Goal: Understand process/instructions: Learn about a topic

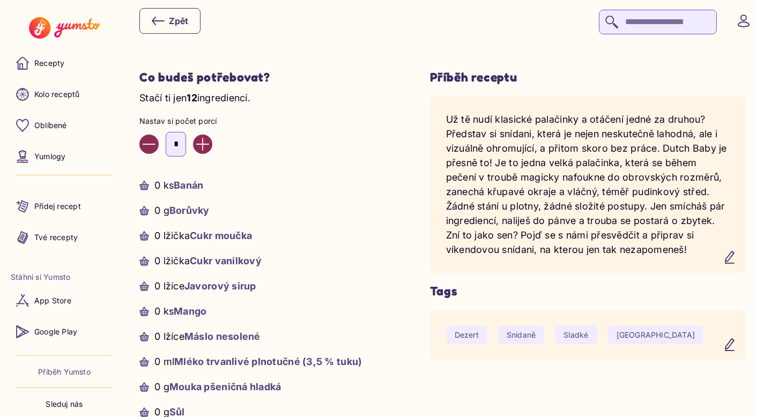
scroll to position [334, 0]
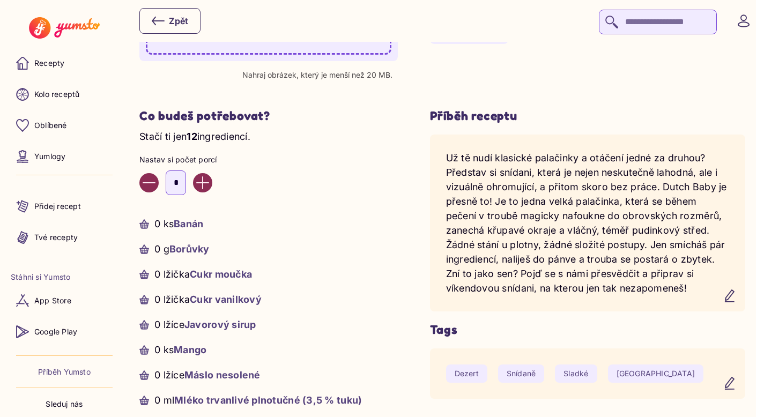
click at [209, 177] on icon "Increase value" at bounding box center [202, 182] width 13 height 13
type input "*"
click at [299, 232] on ul "0 ks Banán 0 g Borůvky 0 lžička Cukr moučka 0 lžička Cukr vanilkový 0 lžíce Jav…" at bounding box center [268, 350] width 258 height 266
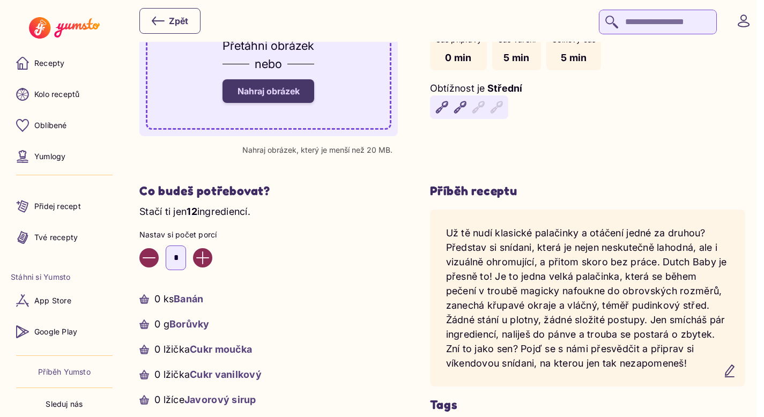
scroll to position [260, 0]
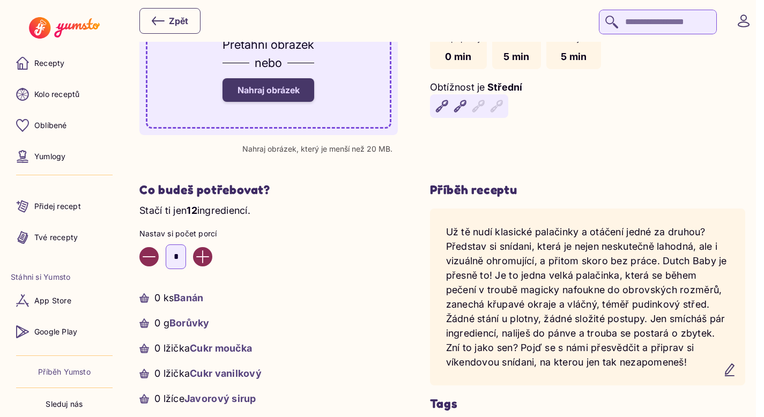
click at [592, 273] on p "Už tě nudí klasické palačinky a otáčení jedné za druhou? Představ si snídani, k…" at bounding box center [588, 297] width 284 height 145
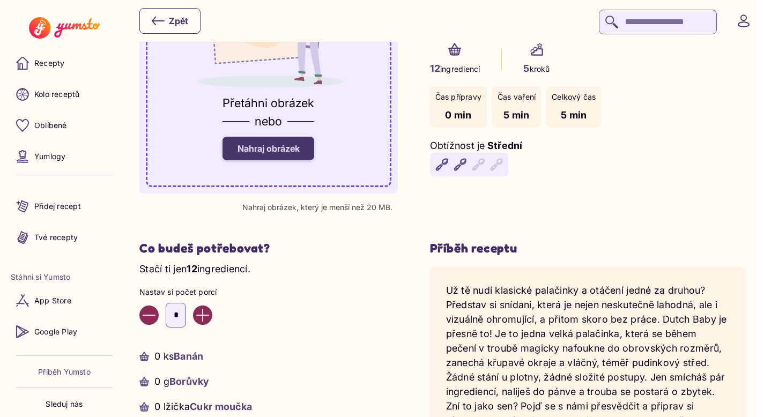
scroll to position [151, 0]
